Goal: Task Accomplishment & Management: Manage account settings

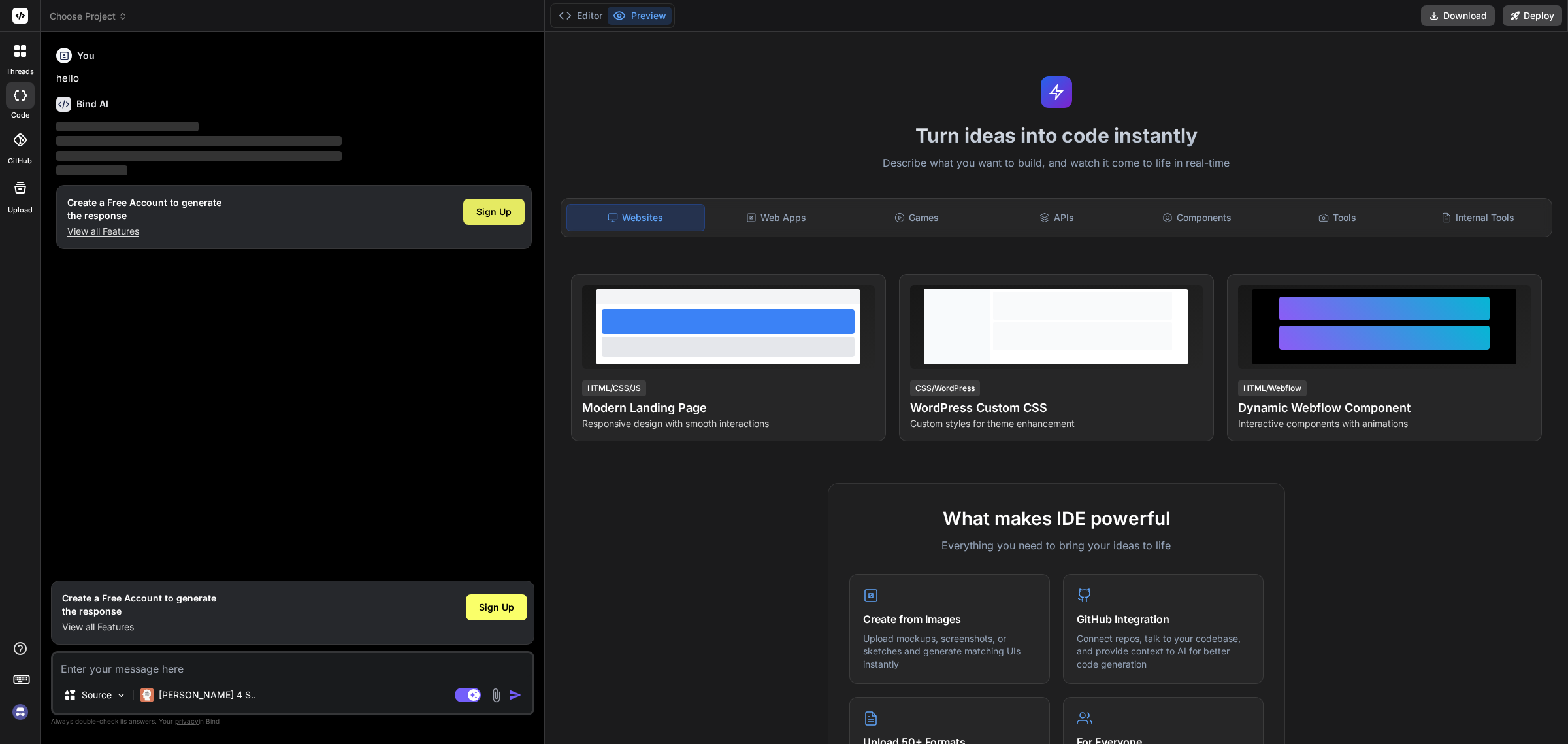
click at [482, 210] on span "Sign Up" at bounding box center [494, 212] width 36 height 13
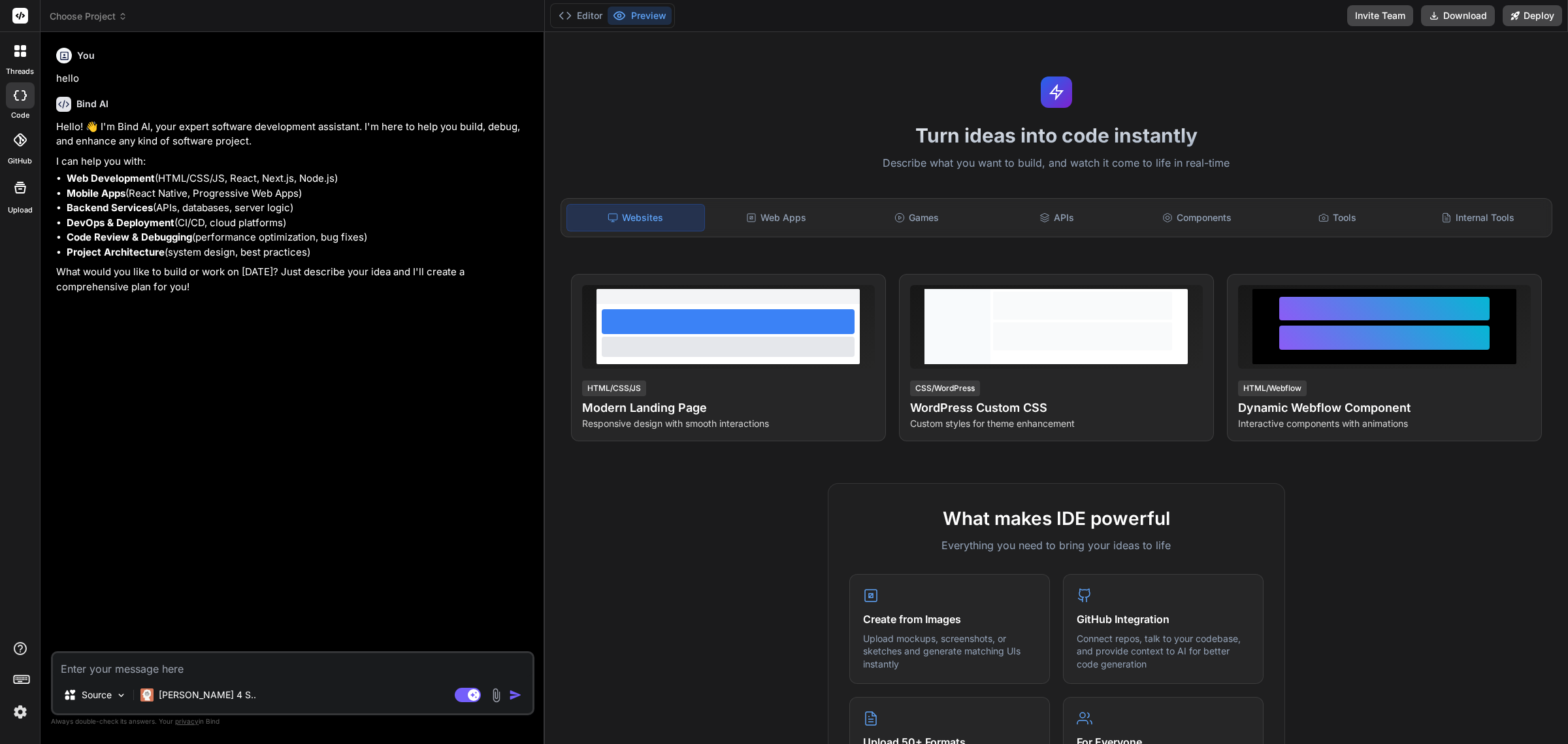
type textarea "x"
click at [11, 711] on img at bounding box center [20, 712] width 22 height 22
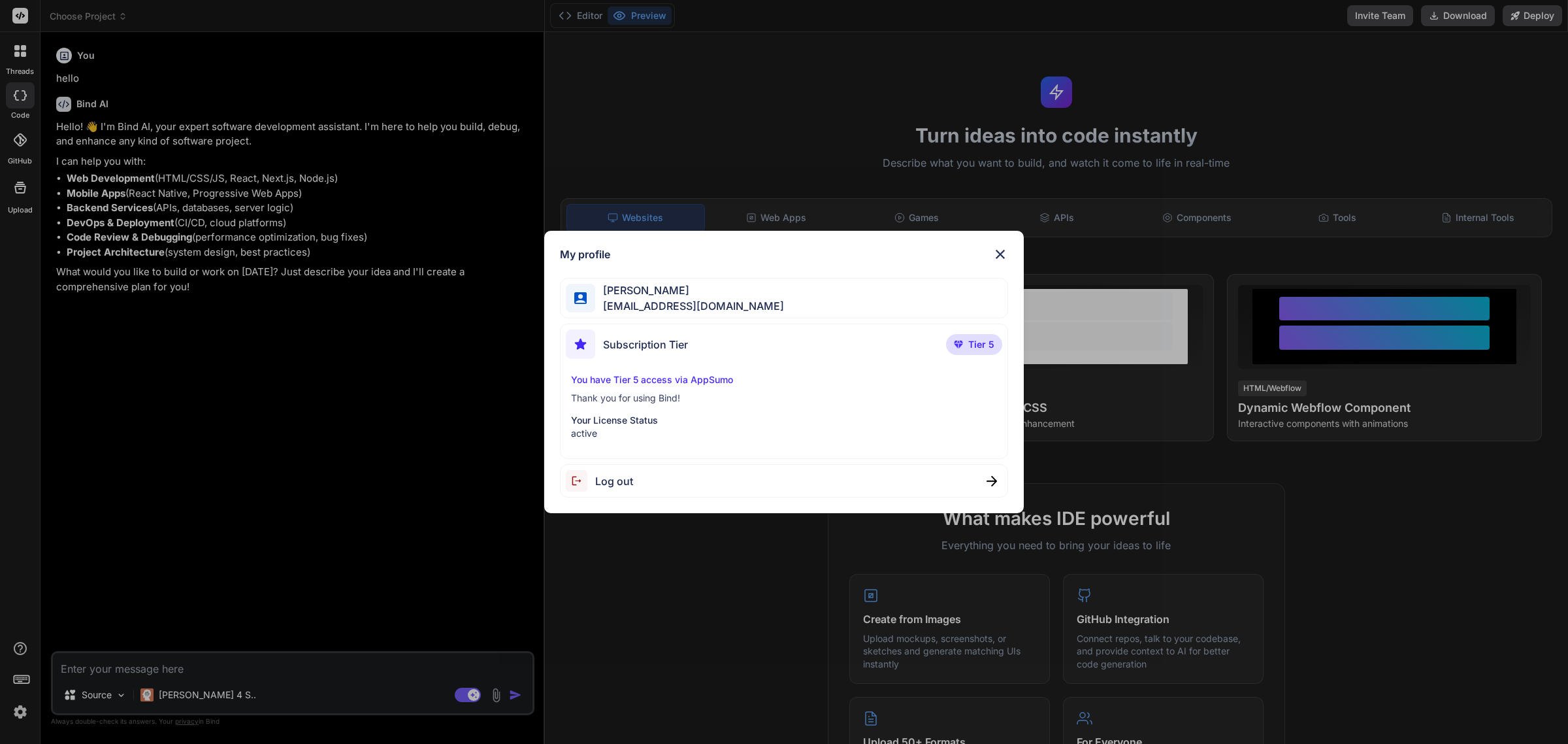
click at [646, 426] on p "Your License Status" at bounding box center [783, 420] width 425 height 13
click at [694, 301] on span "[EMAIL_ADDRESS][DOMAIN_NAME]" at bounding box center [690, 306] width 189 height 16
click at [802, 312] on div "[PERSON_NAME] [EMAIL_ADDRESS][DOMAIN_NAME]" at bounding box center [784, 298] width 448 height 41
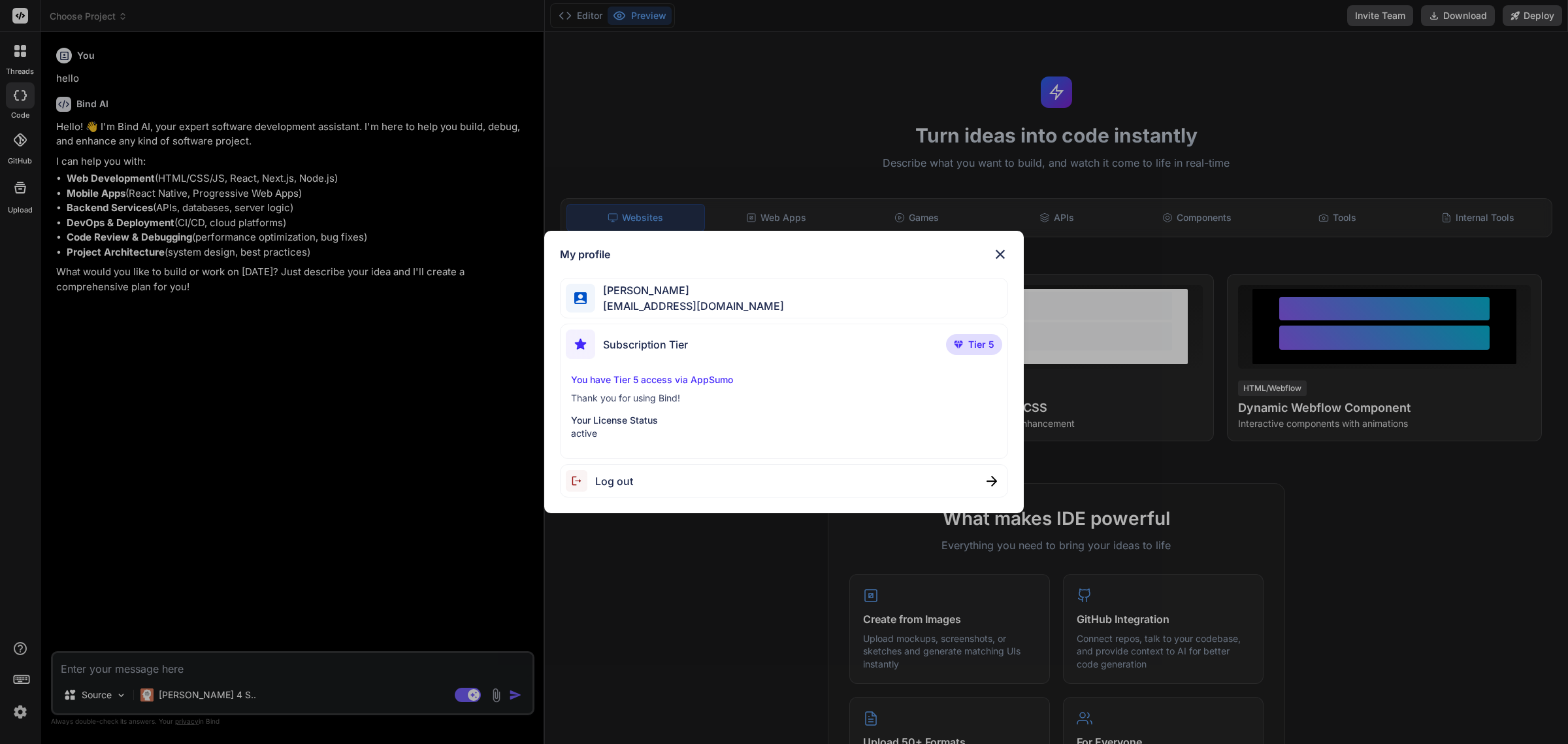
click at [832, 256] on div "My profile" at bounding box center [784, 254] width 448 height 16
click at [993, 252] on img at bounding box center [1000, 254] width 16 height 16
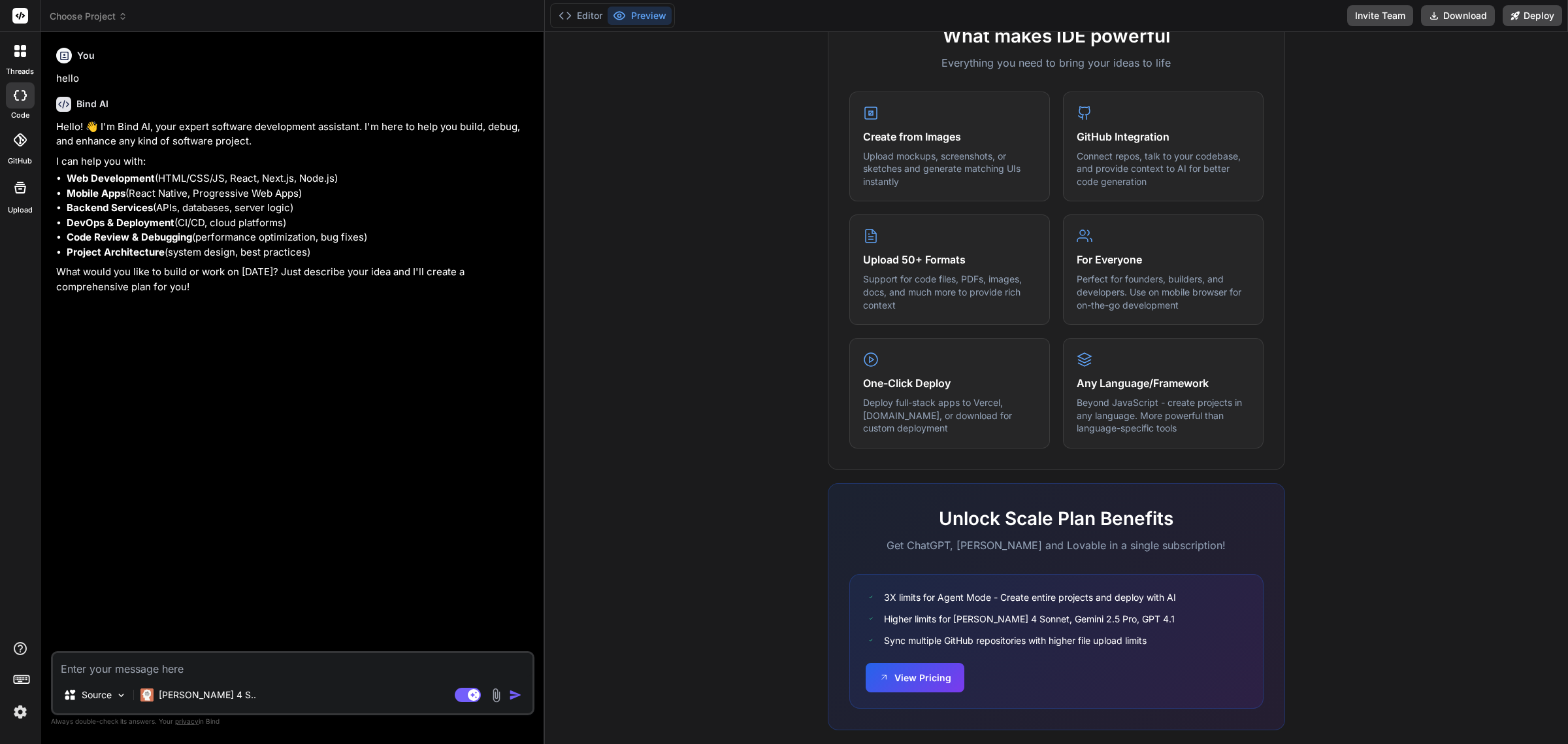
scroll to position [505, 0]
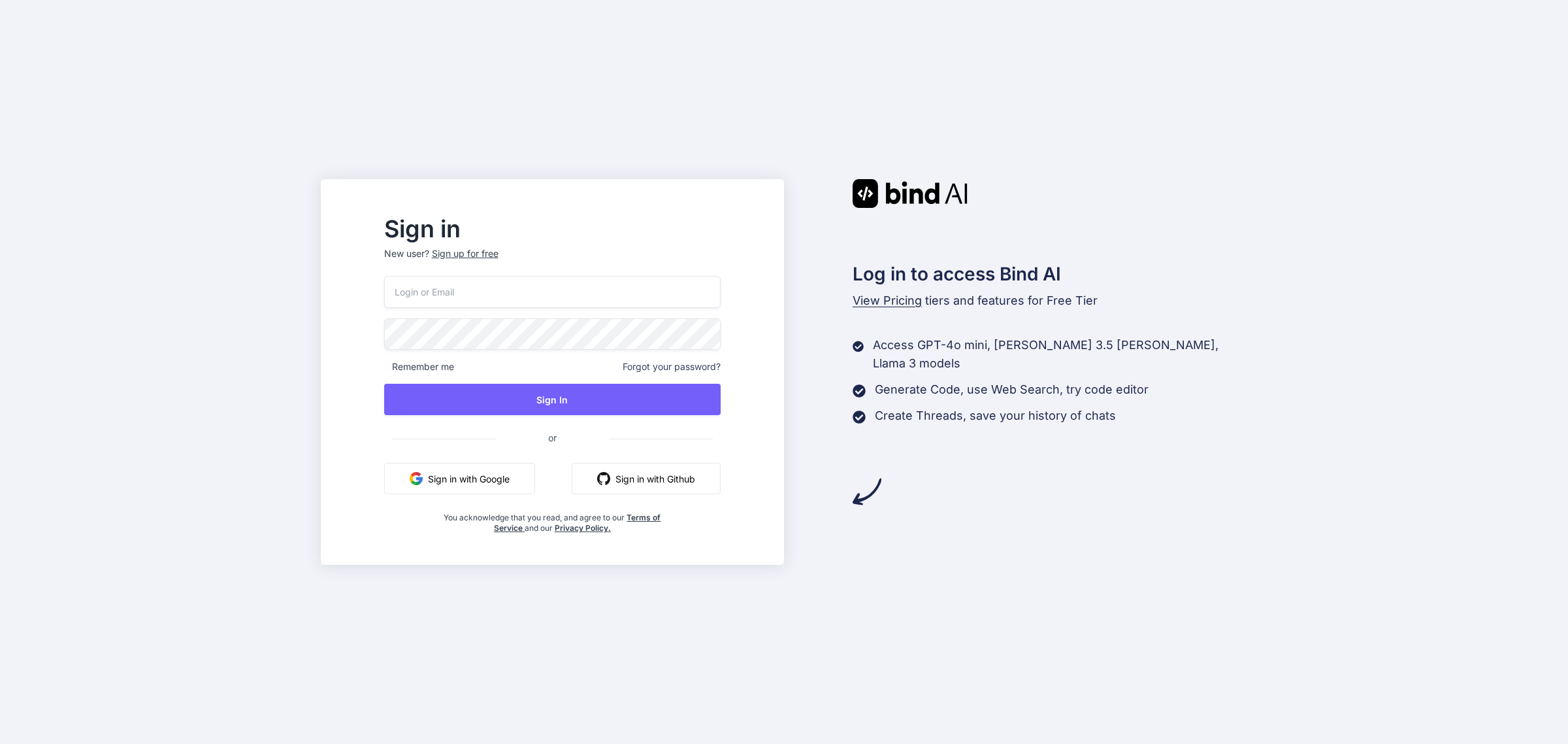
click at [422, 478] on img "button" at bounding box center [416, 478] width 13 height 13
